Goal: Task Accomplishment & Management: Use online tool/utility

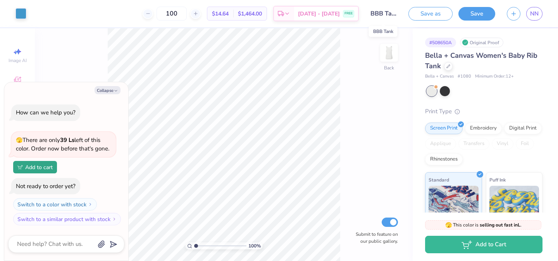
click at [389, 15] on input "BBB Tank" at bounding box center [384, 13] width 38 height 15
click at [385, 13] on input "BBB Tank" at bounding box center [384, 13] width 38 height 15
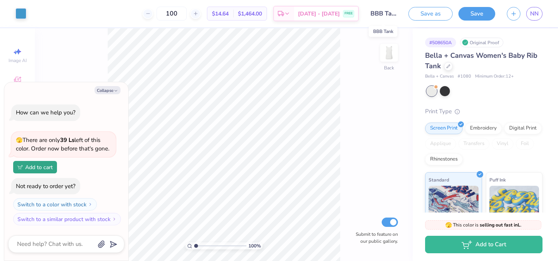
click at [385, 13] on input "BBB Tank" at bounding box center [384, 13] width 38 height 15
click at [115, 91] on icon "button" at bounding box center [116, 90] width 5 height 5
type textarea "x"
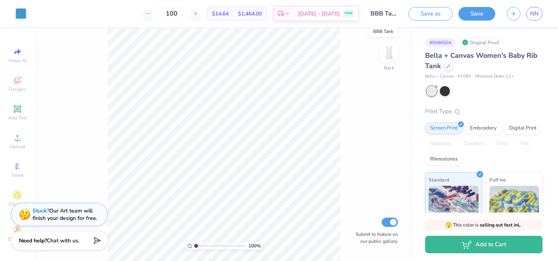
click at [391, 13] on input "BBB Tank" at bounding box center [384, 13] width 38 height 15
click at [419, 11] on button "Save as" at bounding box center [430, 13] width 44 height 14
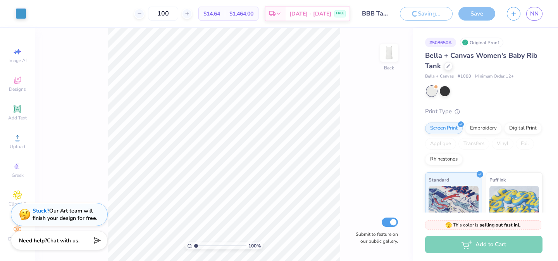
click at [378, 14] on input "BBB Tank" at bounding box center [375, 13] width 38 height 15
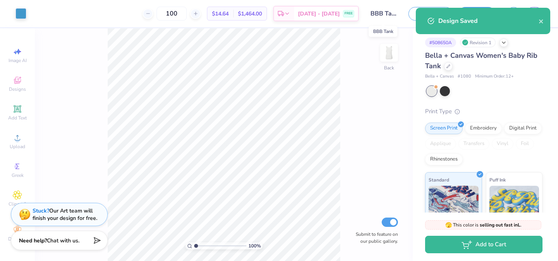
click at [378, 14] on input "BBB Tank" at bounding box center [384, 13] width 38 height 15
click at [380, 14] on input "BBB Tank" at bounding box center [384, 13] width 38 height 15
click at [537, 25] on div "Design Saved" at bounding box center [488, 20] width 100 height 9
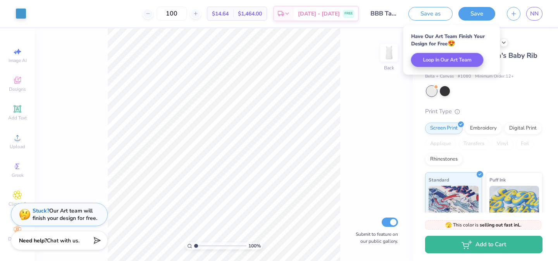
click at [520, 41] on div "# 508650A Revision 1" at bounding box center [483, 43] width 117 height 10
click at [518, 40] on div "# 508650A Revision 1" at bounding box center [483, 43] width 117 height 10
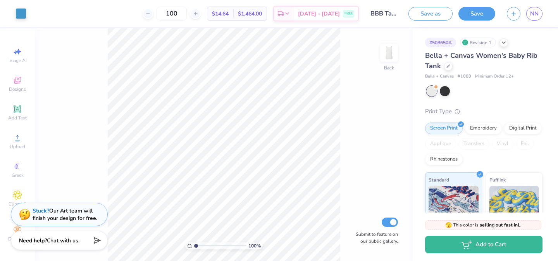
click at [549, 64] on div "# 508650A Revision 1 Bella + Canvas Women's Baby Rib Tank Bella + Canvas # 1080…" at bounding box center [485, 187] width 145 height 319
click at [504, 45] on icon at bounding box center [504, 42] width 6 height 6
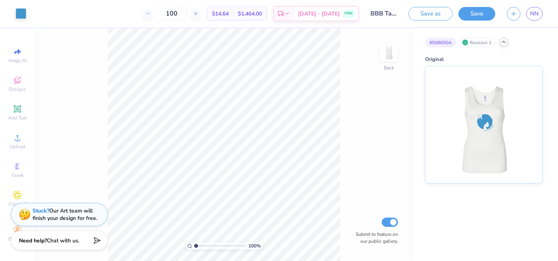
click at [504, 44] on icon at bounding box center [504, 42] width 6 height 6
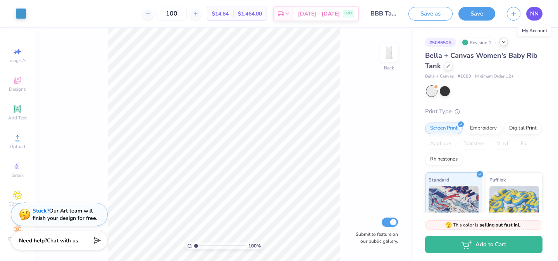
click at [531, 17] on span "NN" at bounding box center [534, 13] width 9 height 9
click at [528, 14] on link "NN" at bounding box center [534, 14] width 16 height 14
click at [527, 11] on link "NN" at bounding box center [534, 14] width 16 height 14
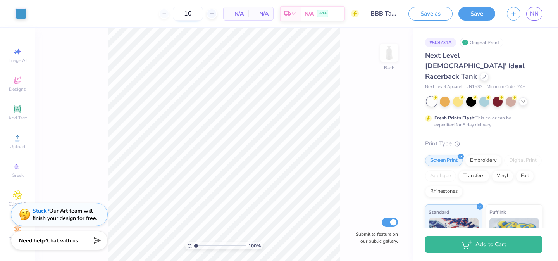
click at [195, 14] on input "10" at bounding box center [188, 14] width 30 height 14
type input "12"
click at [544, 9] on div "Save as Save NN" at bounding box center [483, 13] width 150 height 27
click at [513, 16] on button "button" at bounding box center [514, 13] width 14 height 14
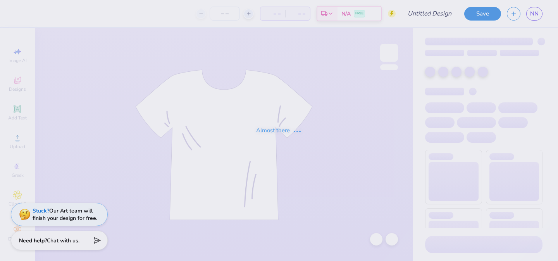
type input "BBB TShirt"
type input "10"
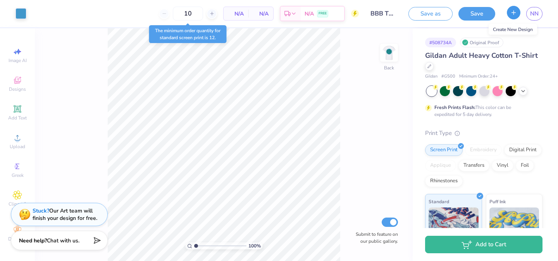
click at [510, 14] on icon "button" at bounding box center [513, 12] width 7 height 7
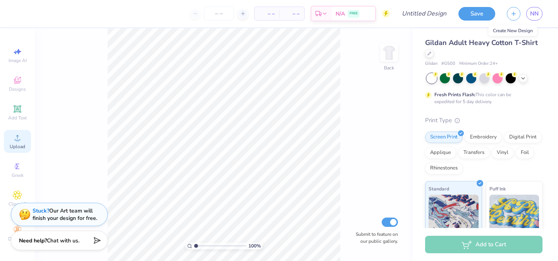
click at [19, 138] on icon at bounding box center [17, 137] width 9 height 9
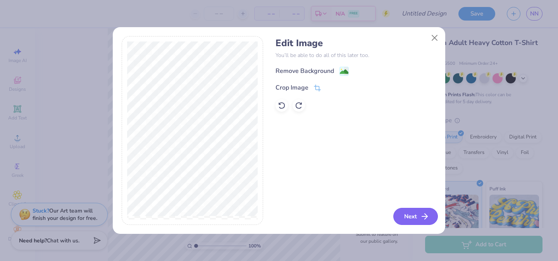
click at [409, 213] on button "Next" at bounding box center [415, 216] width 45 height 17
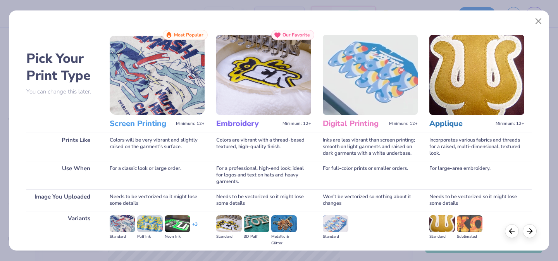
scroll to position [87, 0]
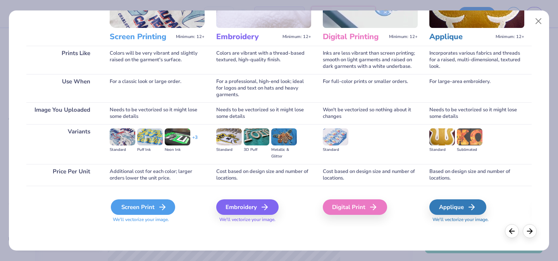
click at [147, 207] on div "Screen Print" at bounding box center [143, 206] width 64 height 15
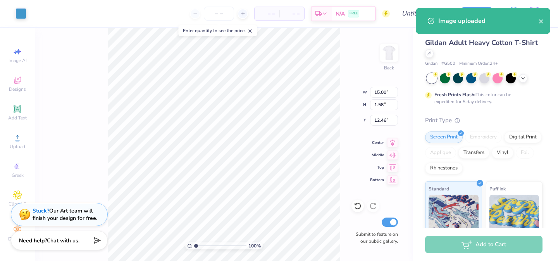
type input "8.40"
type input "0.88"
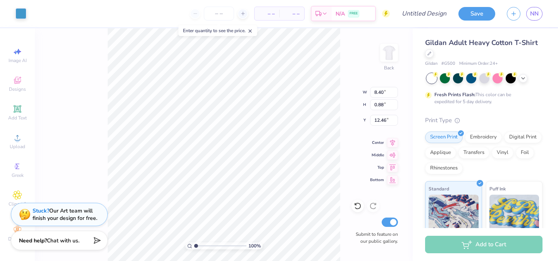
type input "5.55"
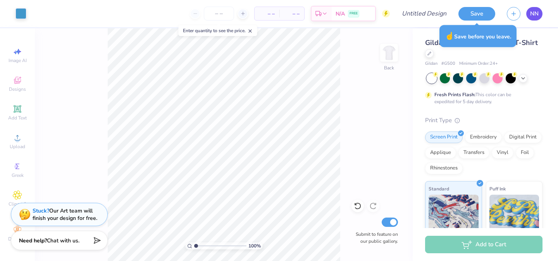
click at [540, 11] on link "NN" at bounding box center [534, 14] width 16 height 14
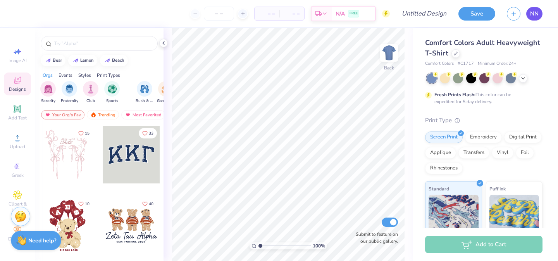
click at [539, 13] on link "NN" at bounding box center [534, 14] width 16 height 14
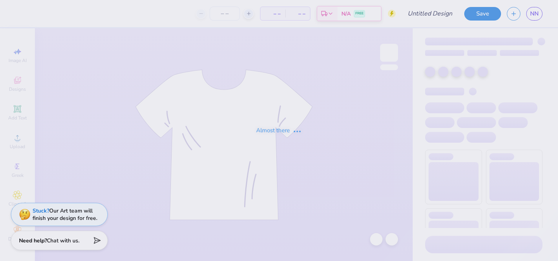
type input "BBB TShirt"
type input "10"
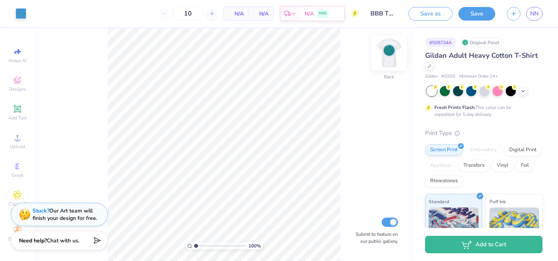
click at [389, 57] on img at bounding box center [388, 52] width 31 height 31
click at [22, 108] on div "Add Text" at bounding box center [17, 112] width 27 height 23
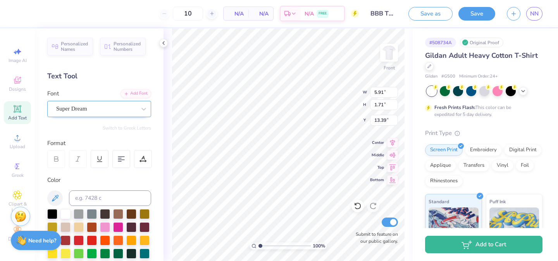
click at [106, 107] on div "Super Dream" at bounding box center [95, 109] width 81 height 12
type textarea "EXT"
click at [14, 135] on icon at bounding box center [17, 137] width 9 height 9
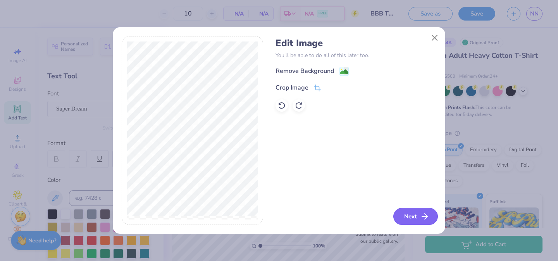
click at [406, 214] on button "Next" at bounding box center [415, 216] width 45 height 17
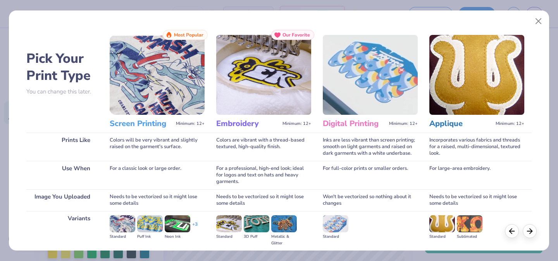
scroll to position [87, 0]
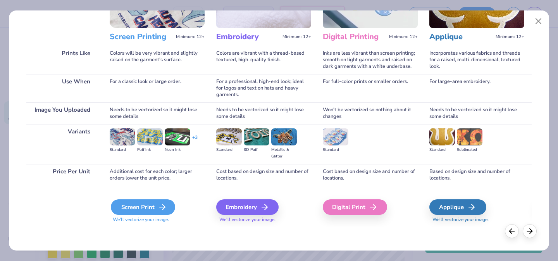
click at [138, 209] on div "Screen Print" at bounding box center [143, 206] width 64 height 15
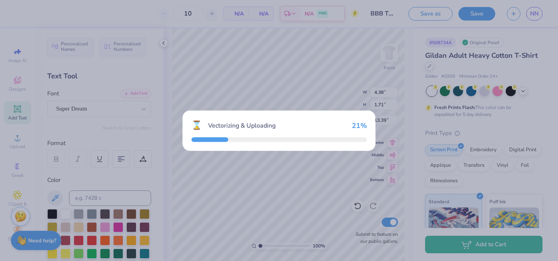
type input "14.65"
type input "5.88"
type input "11.31"
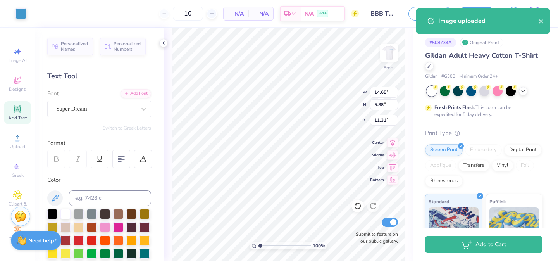
click at [300, 89] on body "Art colors 10 N/A Per Item N/A Total Est. Delivery N/A FREE Design Title BBB TS…" at bounding box center [279, 130] width 558 height 261
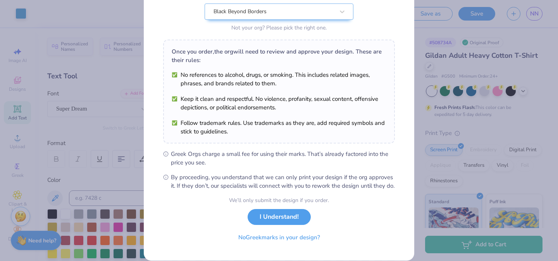
scroll to position [90, 0]
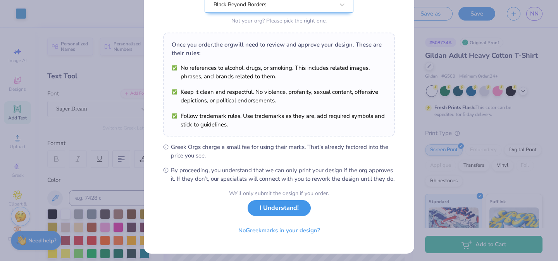
click at [282, 216] on button "I Understand!" at bounding box center [279, 208] width 63 height 16
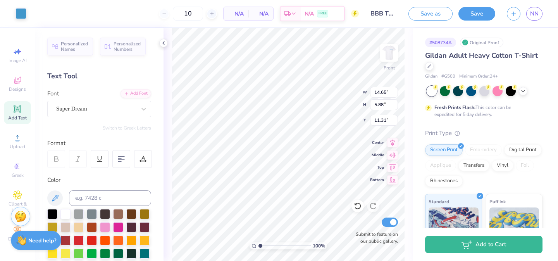
scroll to position [0, 0]
type input "9.04"
type input "3.63"
type input "3.32"
click at [15, 146] on span "Upload" at bounding box center [17, 146] width 15 height 6
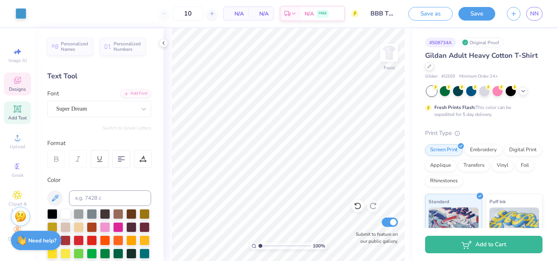
click at [15, 83] on icon at bounding box center [17, 81] width 6 height 5
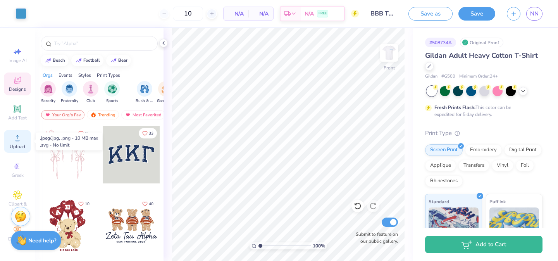
click at [17, 139] on circle at bounding box center [17, 140] width 4 height 4
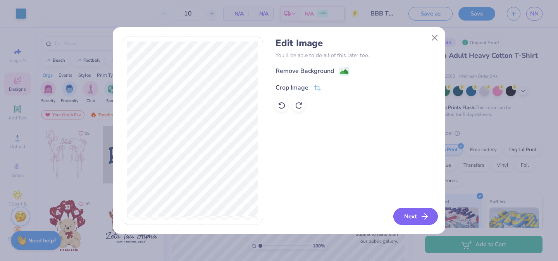
click at [405, 213] on button "Next" at bounding box center [415, 216] width 45 height 17
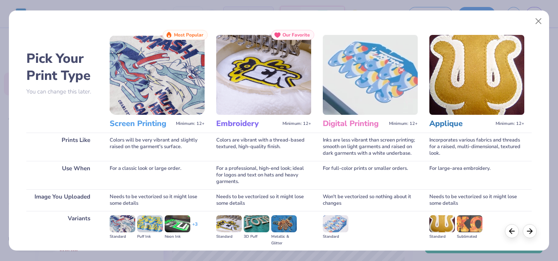
scroll to position [87, 0]
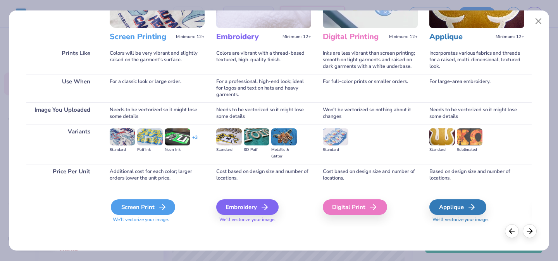
click at [140, 213] on div "Screen Print" at bounding box center [143, 206] width 64 height 15
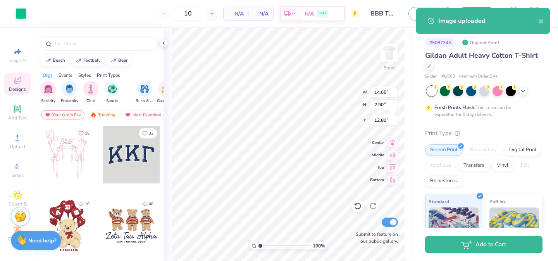
type input "5.63"
type input "1.12"
type input "8.27"
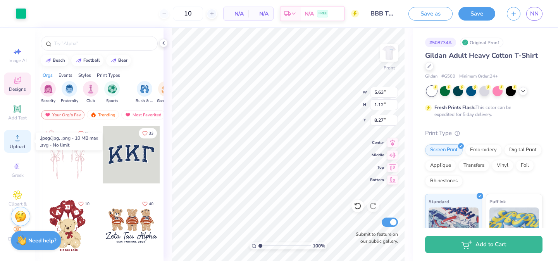
click at [19, 149] on span "Upload" at bounding box center [17, 146] width 15 height 6
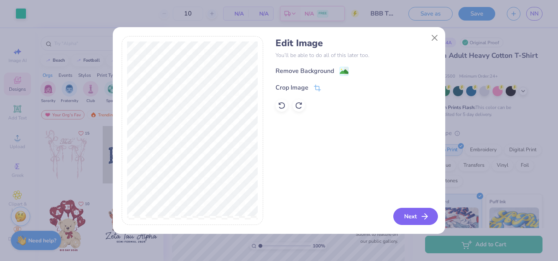
click at [401, 215] on button "Next" at bounding box center [415, 216] width 45 height 17
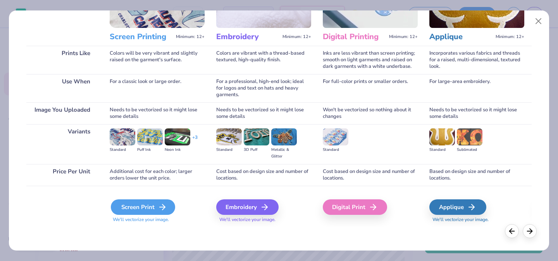
click at [145, 208] on div "Screen Print" at bounding box center [143, 206] width 64 height 15
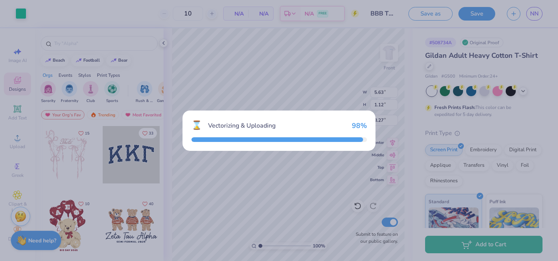
type input "13.69"
type input "3.63"
type input "12.43"
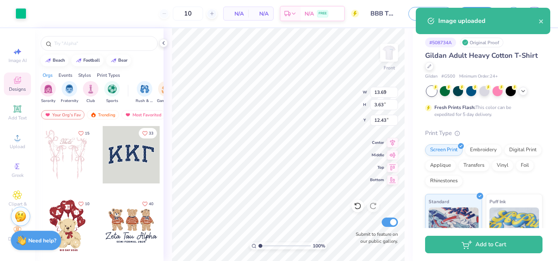
type input "6.58"
type input "1.75"
type input "10.32"
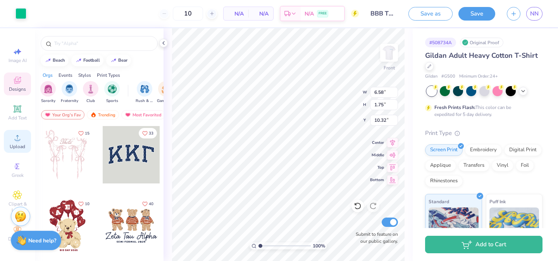
click at [19, 145] on span "Upload" at bounding box center [17, 146] width 15 height 6
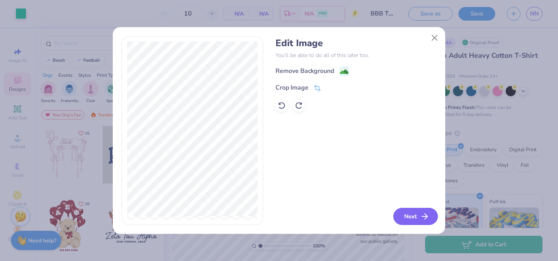
click at [408, 218] on button "Next" at bounding box center [415, 216] width 45 height 17
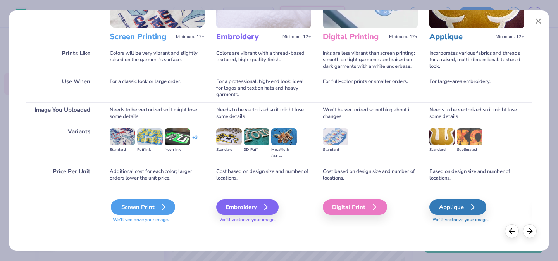
click at [132, 200] on div "Screen Print" at bounding box center [143, 206] width 64 height 15
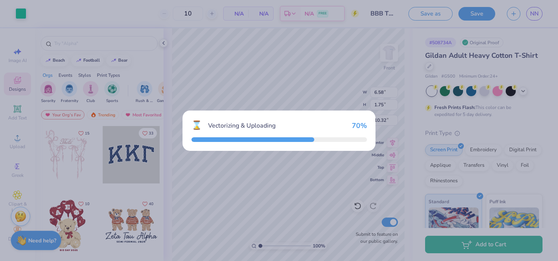
type input "14.65"
type input "7.48"
type input "10.51"
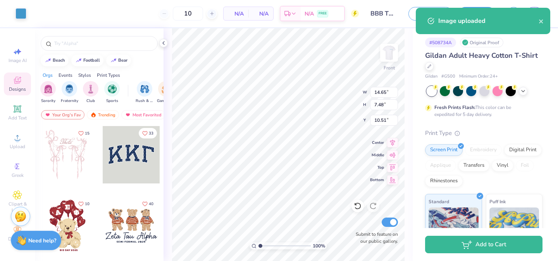
type input "9.32"
type input "4.76"
type input "7.94"
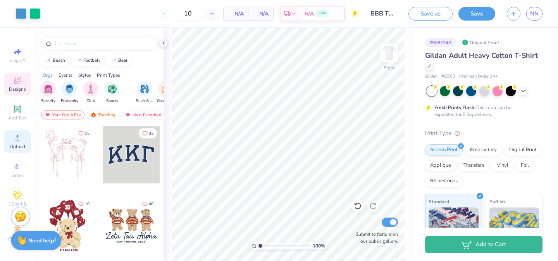
click at [14, 135] on icon at bounding box center [17, 137] width 9 height 9
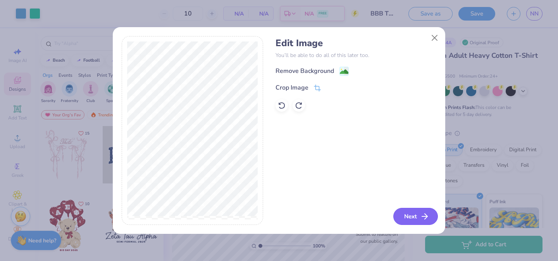
click at [419, 219] on button "Next" at bounding box center [415, 216] width 45 height 17
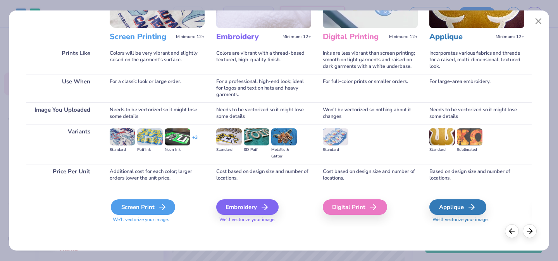
click at [140, 208] on div "Screen Print" at bounding box center [143, 206] width 64 height 15
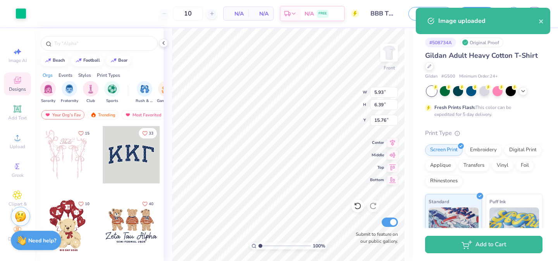
type input "5.93"
type input "6.39"
type input "15.51"
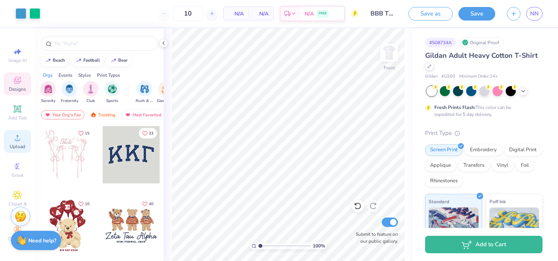
click at [19, 137] on icon at bounding box center [17, 137] width 9 height 9
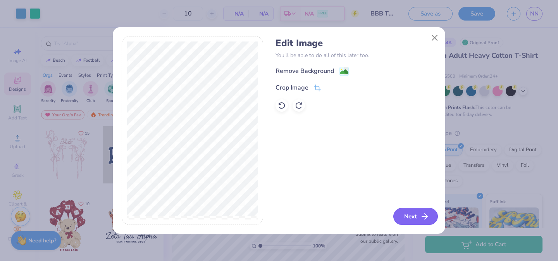
click at [405, 213] on button "Next" at bounding box center [415, 216] width 45 height 17
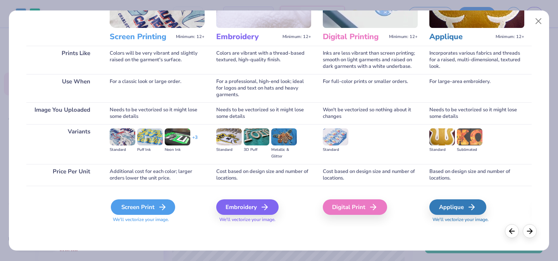
click at [140, 207] on div "Screen Print" at bounding box center [143, 206] width 64 height 15
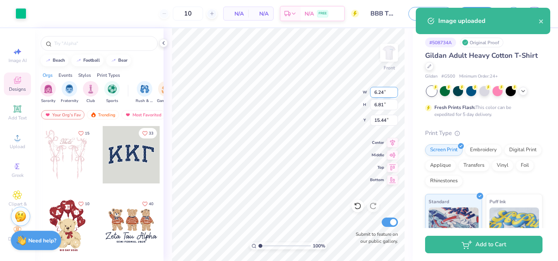
type input "6.24"
type input "6.81"
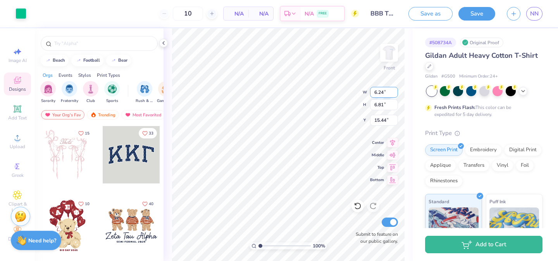
type input "15.51"
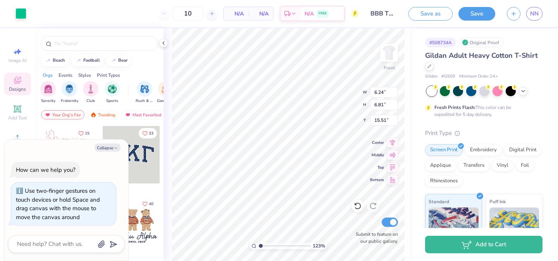
type input "1.14"
click at [261, 246] on input "range" at bounding box center [284, 245] width 52 height 7
type input "9.04"
type input "3.63"
type input "3.32"
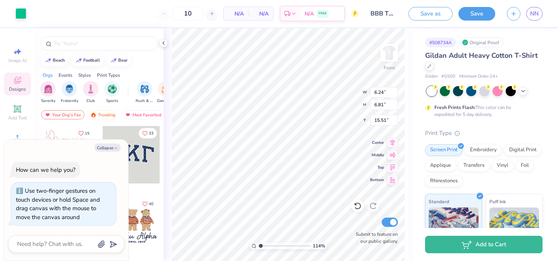
type textarea "x"
type input "3.67"
type textarea "x"
type input "14.25"
type textarea "x"
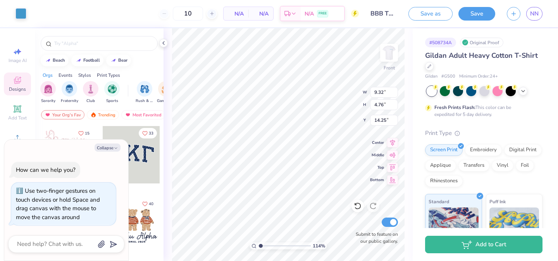
type input "5.63"
type input "1.12"
type input "8.27"
type textarea "x"
type input "5.11"
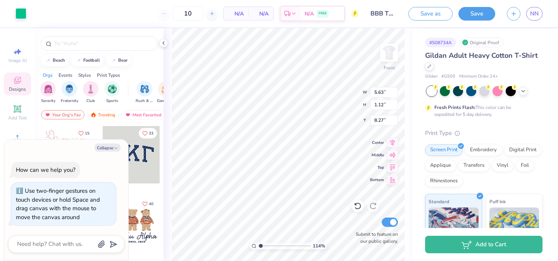
type input "1.01"
type textarea "x"
type input "6.58"
type input "1.75"
type input "10.32"
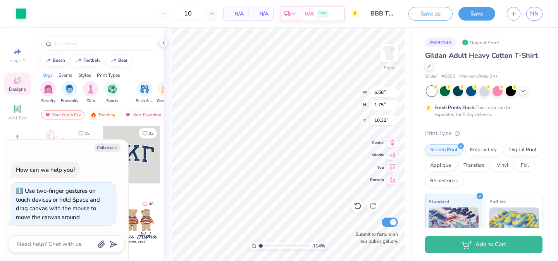
type textarea "x"
type input "9.93"
type textarea "x"
type input "4.85"
type input "1.29"
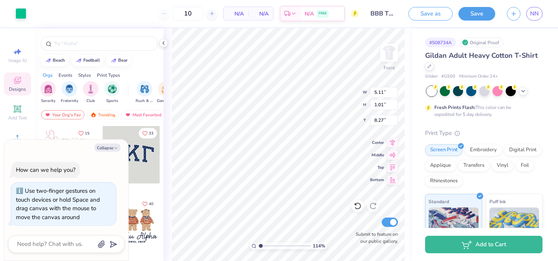
type textarea "x"
type input "4.85"
type input "1.29"
type input "9.93"
type textarea "x"
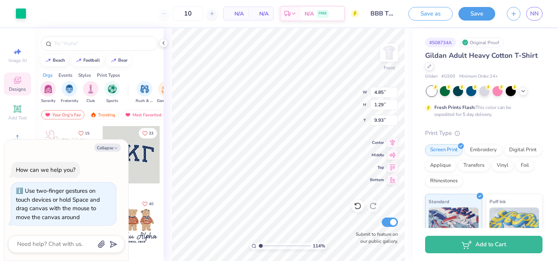
type input "5.11"
type input "1.01"
type input "8.27"
type textarea "x"
type input "4.85"
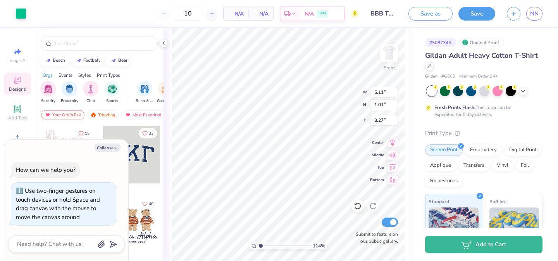
type input "1.29"
type input "9.93"
type textarea "x"
type input "9.92"
type textarea "x"
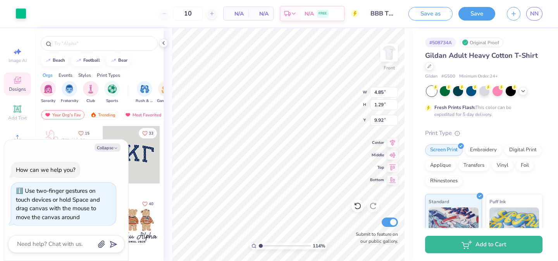
type input "5.11"
type input "1.01"
type input "8.27"
type textarea "x"
type input "8.30"
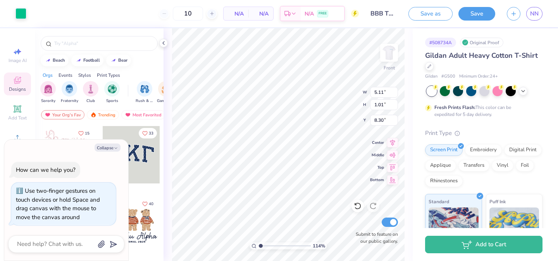
type textarea "x"
type input "5.82"
type input "1.15"
type textarea "x"
type input "5.77"
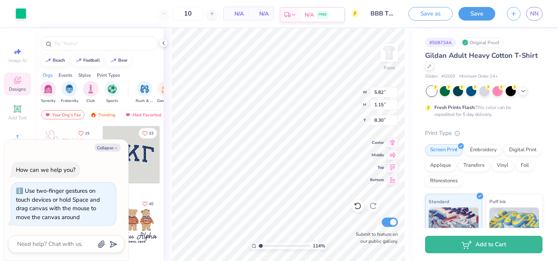
type input "1.14"
type textarea "x"
type input "10.14"
type textarea "x"
type input "6.24"
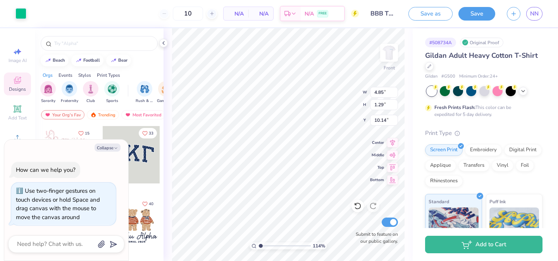
type input "6.81"
type input "15.51"
type textarea "x"
type input "19.01"
type textarea "x"
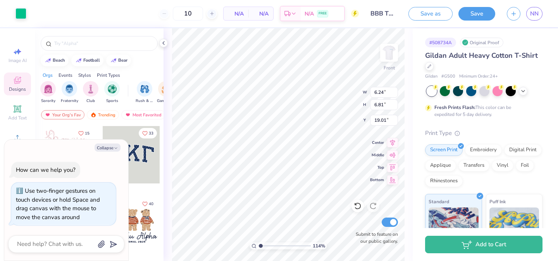
type input "9.32"
type input "4.76"
type input "14.25"
type textarea "x"
type input "7.76"
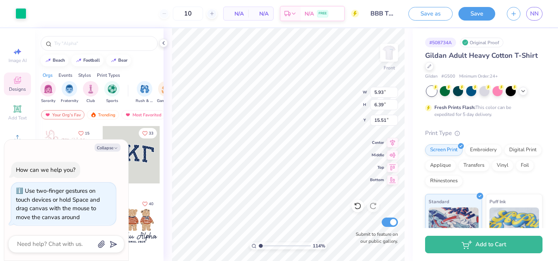
type textarea "x"
type input "6.20"
type input "6.69"
type textarea "x"
type input "6.24"
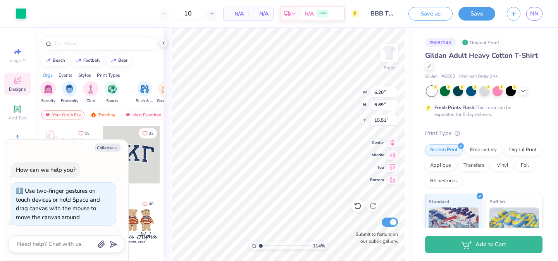
type input "6.81"
type input "19.01"
type textarea "x"
type input "15.51"
type textarea "x"
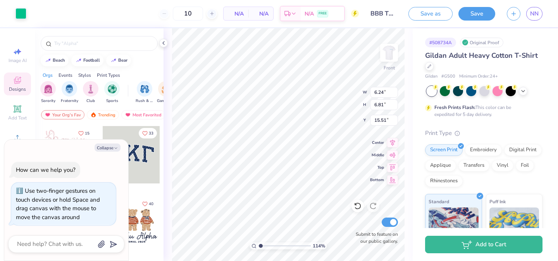
type input "6.08"
type input "6.64"
type textarea "x"
type input "6.08"
type input "6.64"
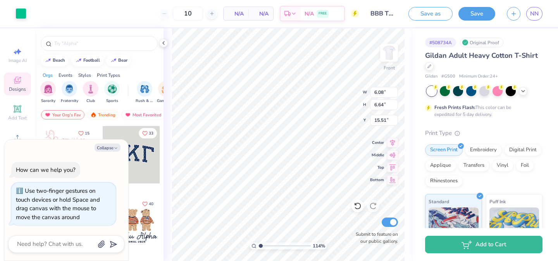
type textarea "x"
type input "6.20"
type input "6.69"
type textarea "x"
type input "6.08"
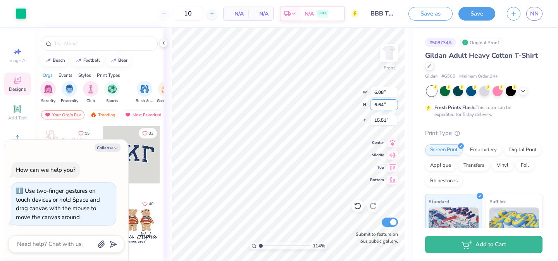
click at [382, 104] on input "6.64" at bounding box center [384, 104] width 28 height 11
type input "6.69"
type textarea "x"
type input "6.13"
type input "15.49"
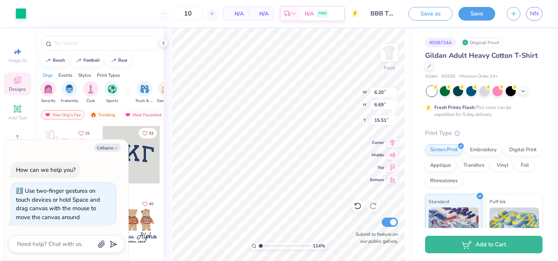
type textarea "x"
type input "6.13"
type input "15.49"
type textarea "x"
type input "4.85"
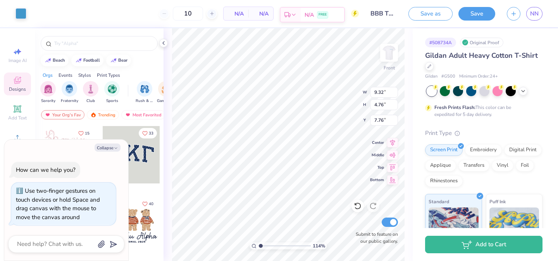
type input "1.29"
type input "10.14"
type textarea "x"
type input "9.32"
type input "4.76"
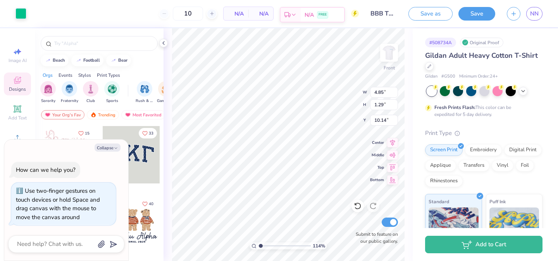
type input "7.76"
type textarea "x"
type input "1"
click at [258, 245] on input "range" at bounding box center [284, 245] width 52 height 7
click at [392, 145] on icon at bounding box center [392, 141] width 11 height 9
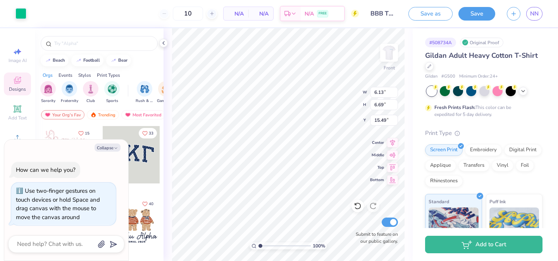
type textarea "x"
type input "15.51"
type textarea "x"
type input "6.20"
click at [379, 14] on input "BBB TShirt" at bounding box center [384, 13] width 38 height 15
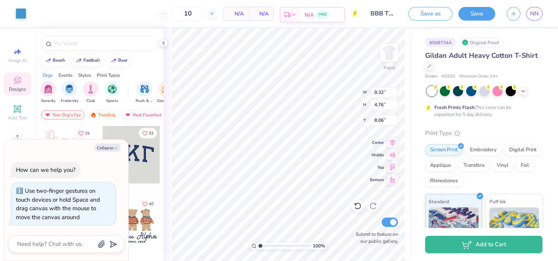
type textarea "x"
type input "9.91"
type input "5.06"
click at [343, 104] on div "100 % Front W 9.91 9.91 " H 5.06 5.06 " Y 8.06 8.06 " Center Middle Top Bottom …" at bounding box center [287, 144] width 249 height 232
type textarea "x"
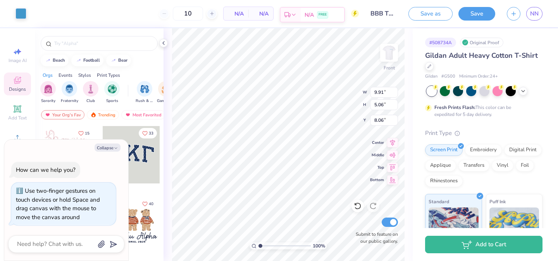
type input "9.32"
type input "4.76"
click at [391, 143] on icon at bounding box center [392, 141] width 11 height 9
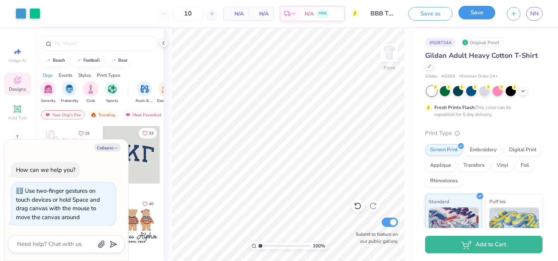
click at [462, 12] on button "Save" at bounding box center [476, 13] width 37 height 14
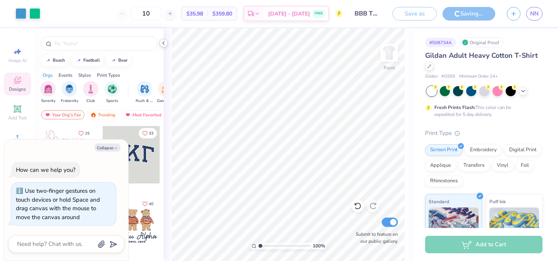
click at [164, 43] on icon at bounding box center [163, 43] width 6 height 6
type textarea "x"
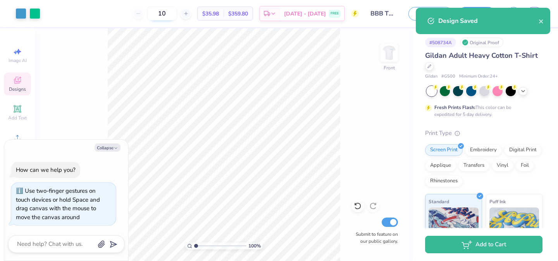
click at [177, 15] on input "10" at bounding box center [162, 14] width 30 height 14
type input "100"
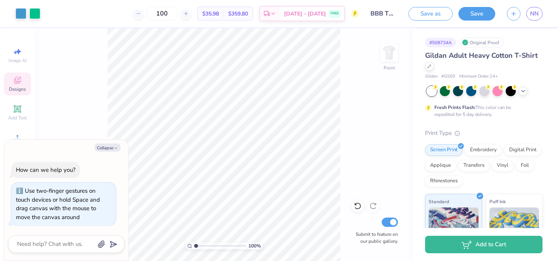
type textarea "x"
type input "100"
click at [108, 146] on button "Collapse" at bounding box center [108, 147] width 26 height 8
type textarea "x"
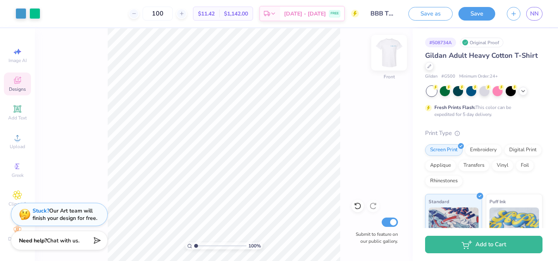
click at [388, 50] on img at bounding box center [388, 52] width 31 height 31
